Goal: Information Seeking & Learning: Learn about a topic

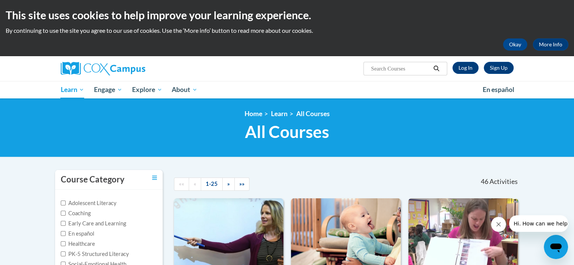
click at [396, 63] on span "Search Search..." at bounding box center [404, 69] width 83 height 14
click at [396, 69] on input "Search..." at bounding box center [400, 68] width 60 height 9
type input "Early lieracy"
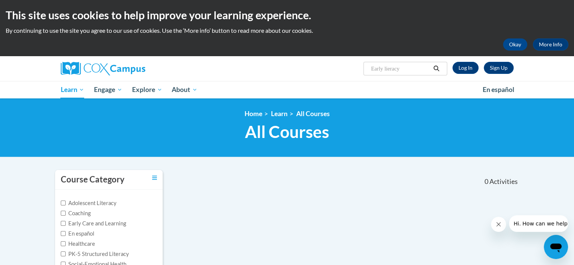
click at [388, 171] on div at bounding box center [361, 178] width 89 height 17
click at [414, 71] on input "Early lieracy" at bounding box center [400, 68] width 60 height 9
type input "Early Literacy"
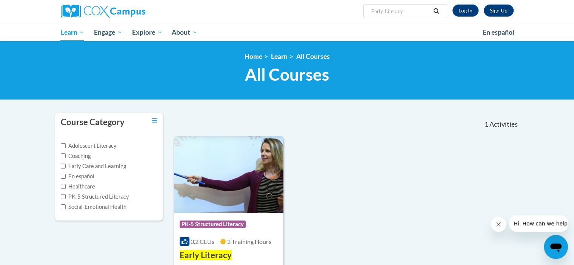
scroll to position [151, 0]
